Goal: Check status

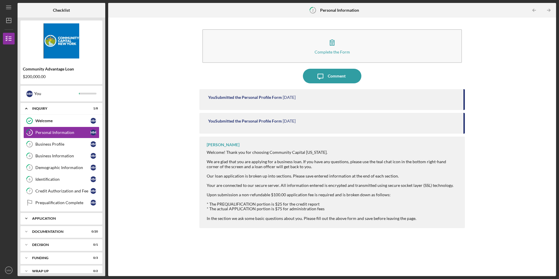
click at [30, 219] on icon "Icon/Expander" at bounding box center [26, 218] width 12 height 12
